Goal: Transaction & Acquisition: Subscribe to service/newsletter

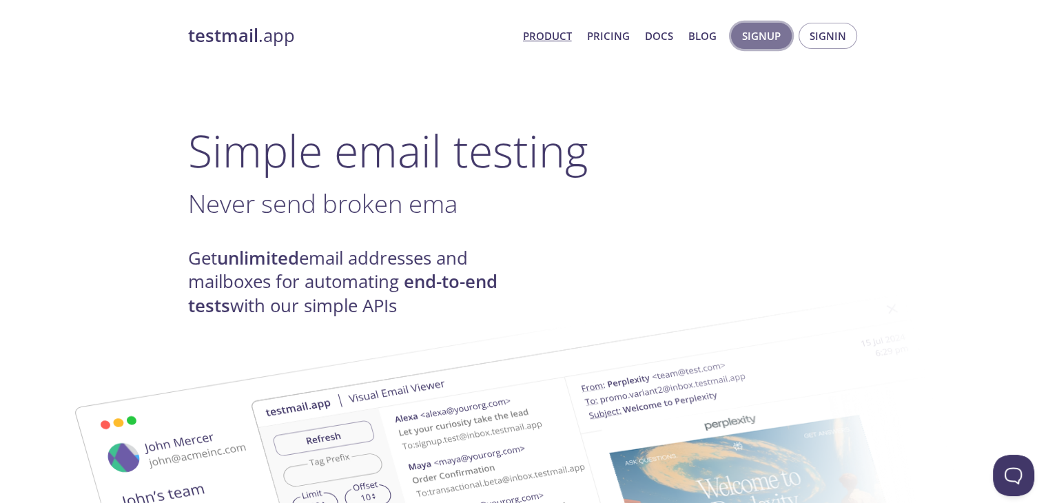
click at [747, 34] on span "Signup" at bounding box center [761, 36] width 39 height 18
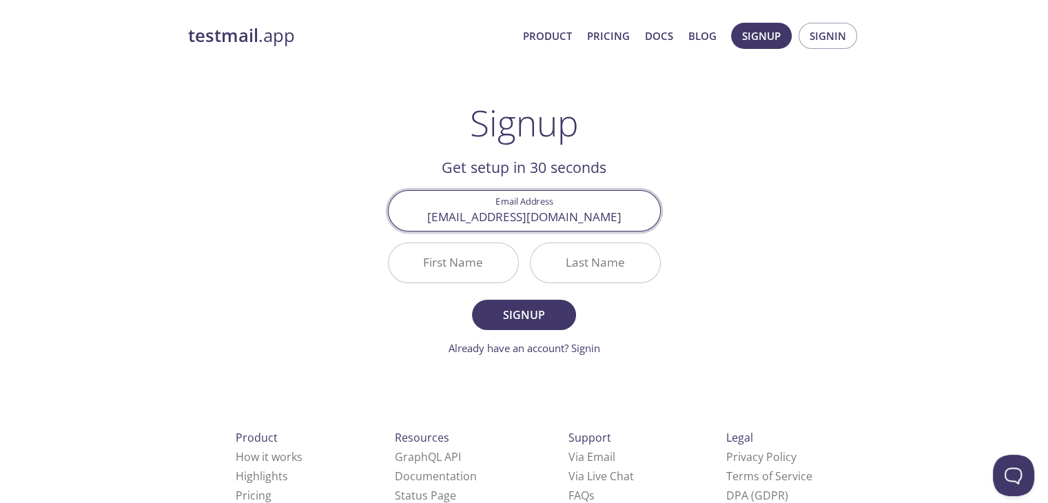
type input "[EMAIL_ADDRESS][DOMAIN_NAME]"
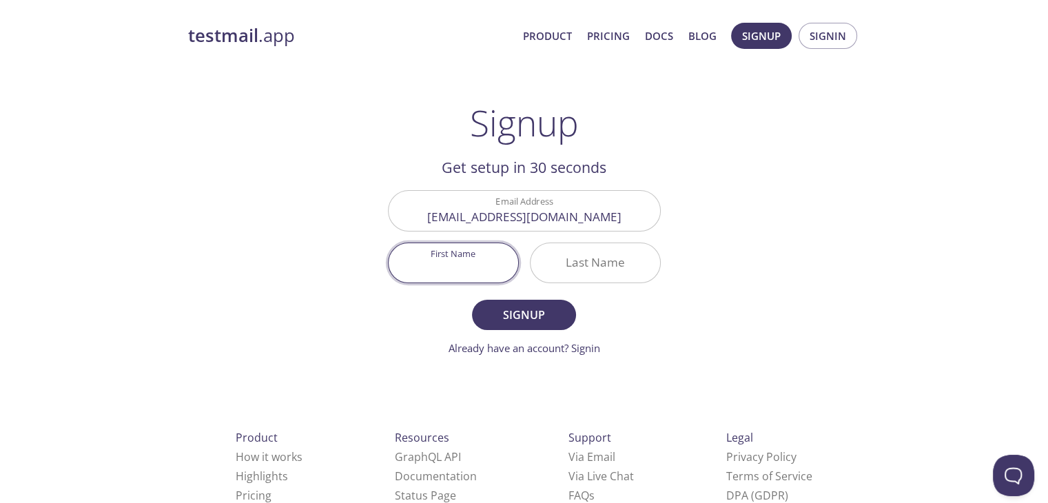
click at [435, 266] on input "First Name" at bounding box center [452, 262] width 129 height 39
type input "Ytt"
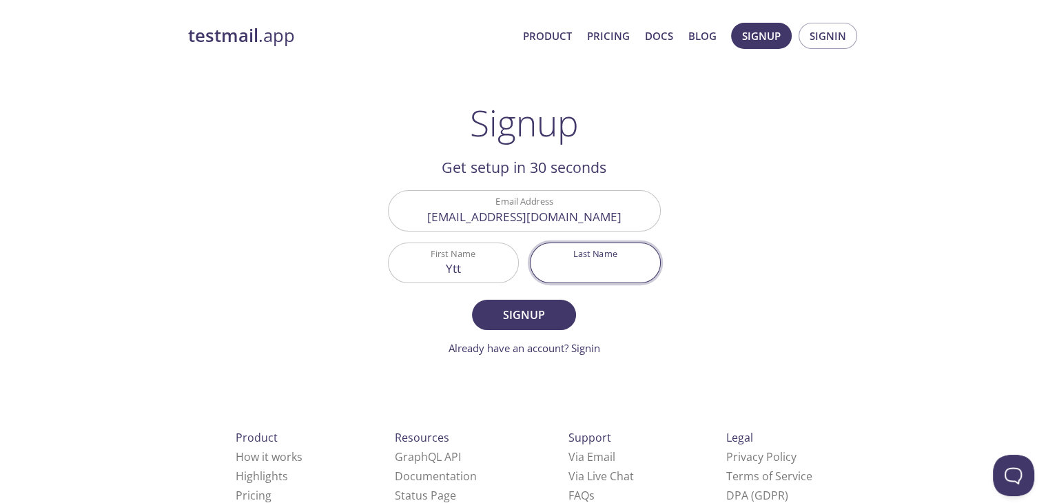
click at [615, 276] on input "Last Name" at bounding box center [594, 262] width 129 height 39
type input "ytt"
click at [472, 300] on button "Signup" at bounding box center [523, 315] width 103 height 30
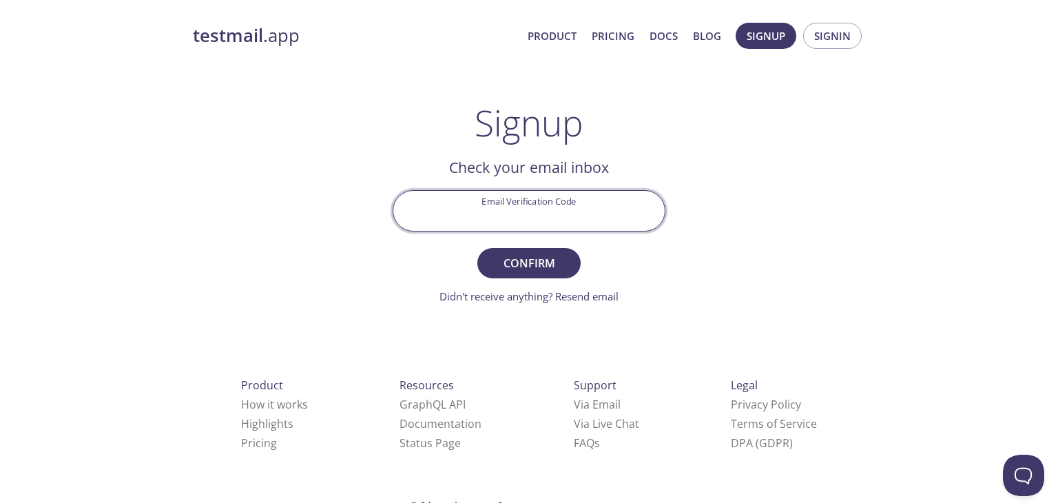
click at [550, 214] on input "Email Verification Code" at bounding box center [528, 210] width 271 height 39
paste input "FHQ987F"
type input "FHQ987F"
click at [477, 248] on button "Confirm" at bounding box center [528, 263] width 103 height 30
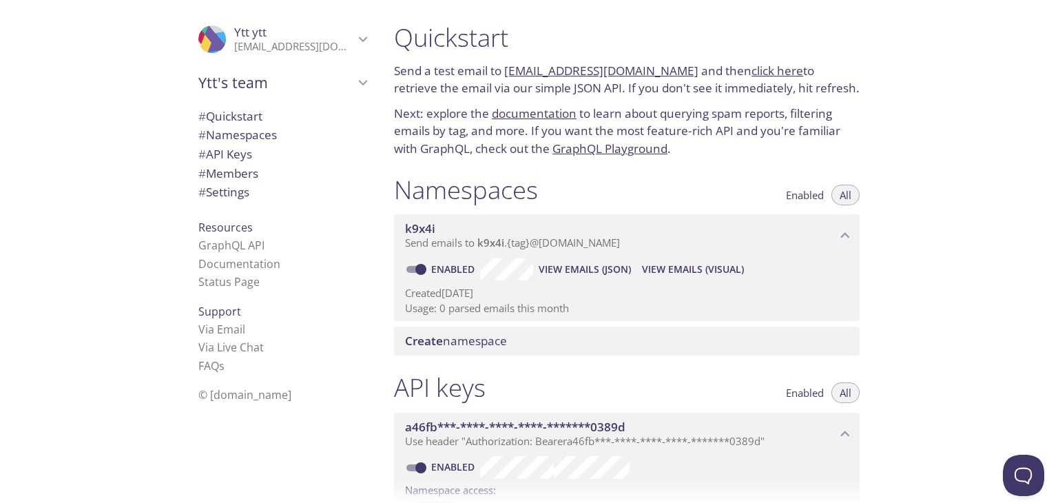
drag, startPoint x: 501, startPoint y: 67, endPoint x: 670, endPoint y: 70, distance: 169.5
click at [670, 70] on p "Send a test email to [EMAIL_ADDRESS][DOMAIN_NAME] and then click here to retrie…" at bounding box center [627, 79] width 466 height 35
copy p "[EMAIL_ADDRESS][DOMAIN_NAME]"
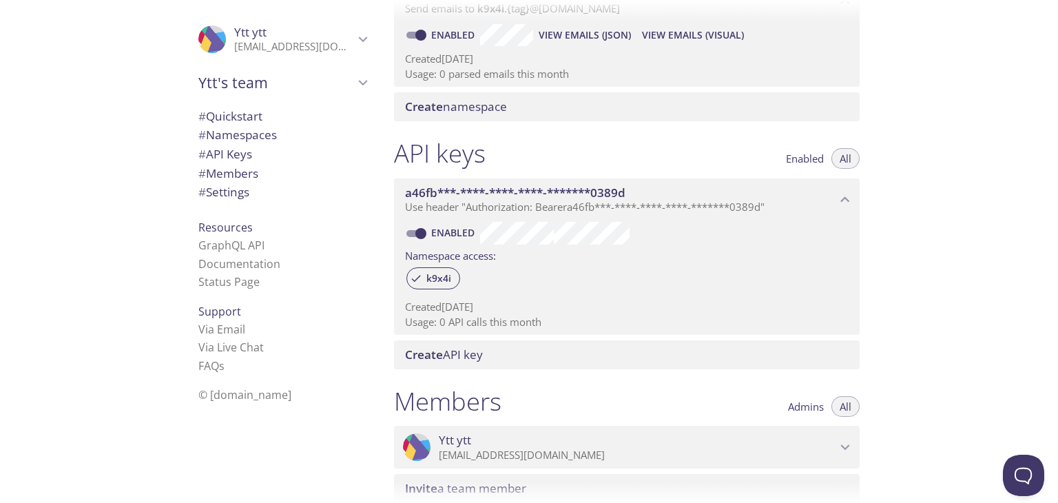
scroll to position [61, 0]
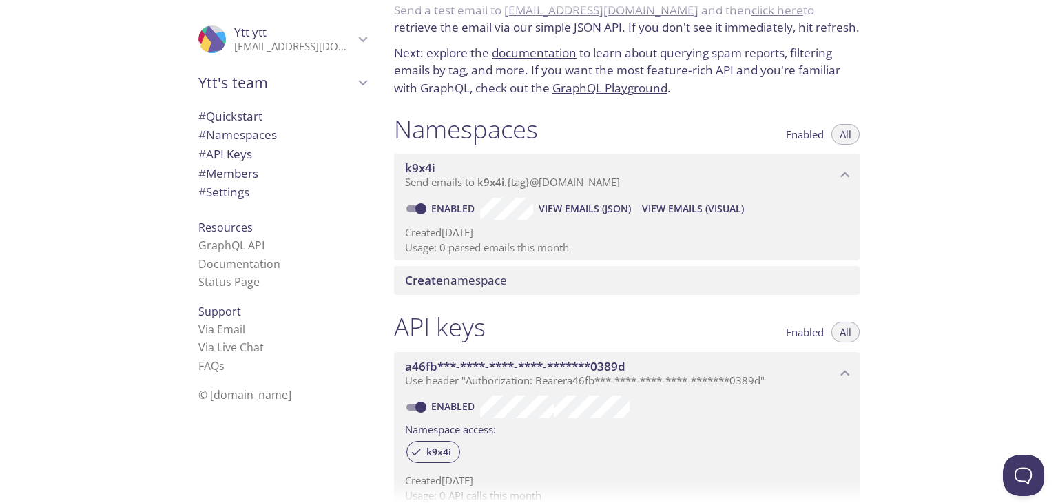
drag, startPoint x: 681, startPoint y: 210, endPoint x: 572, endPoint y: 205, distance: 109.7
click at [572, 205] on div "Enabled View Emails (JSON) View Emails (Visual)" at bounding box center [627, 209] width 444 height 22
click at [572, 205] on span "View Emails (JSON)" at bounding box center [585, 208] width 92 height 17
